Goal: Contribute content: Add original content to the website for others to see

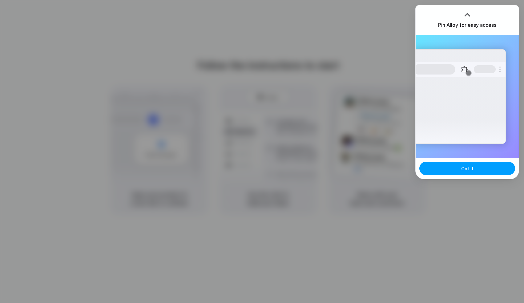
click at [472, 175] on button "Got it" at bounding box center [467, 169] width 96 height 14
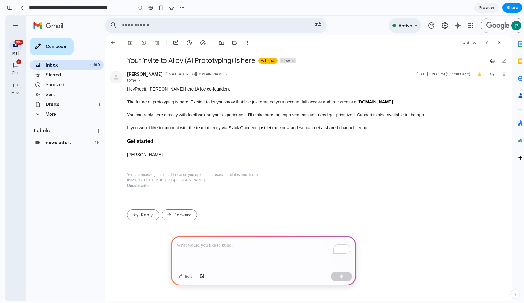
click at [261, 60] on div "External" at bounding box center [268, 60] width 14 height 5
click at [207, 242] on p "To enrich screen reader interactions, please activate Accessibility in Grammarl…" at bounding box center [264, 245] width 174 height 7
click at [342, 276] on div "button" at bounding box center [341, 276] width 4 height 4
